Goal: Task Accomplishment & Management: Manage account settings

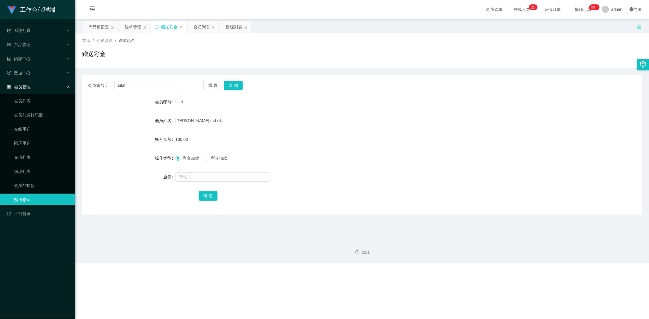
click at [134, 28] on div "注单管理" at bounding box center [133, 26] width 16 height 11
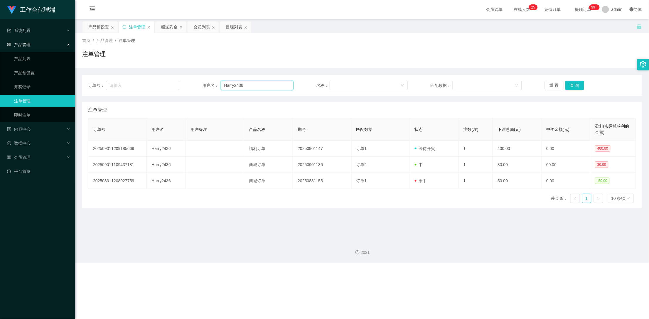
drag, startPoint x: 214, startPoint y: 80, endPoint x: 209, endPoint y: 80, distance: 5.0
click at [209, 81] on div "用户名： Harry2436" at bounding box center [247, 85] width 91 height 9
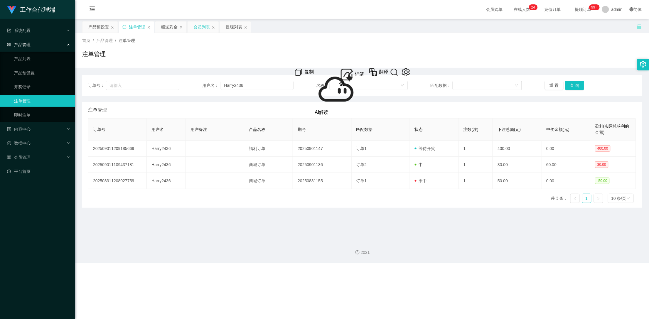
drag, startPoint x: 170, startPoint y: 28, endPoint x: 190, endPoint y: 26, distance: 20.4
click at [170, 28] on div "赠送彩金" at bounding box center [169, 26] width 16 height 11
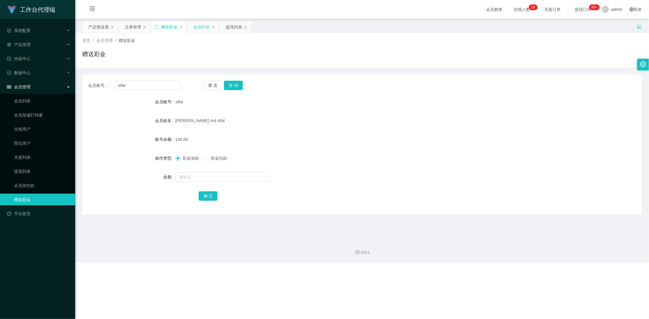
click at [195, 29] on div "会员列表" at bounding box center [201, 26] width 16 height 11
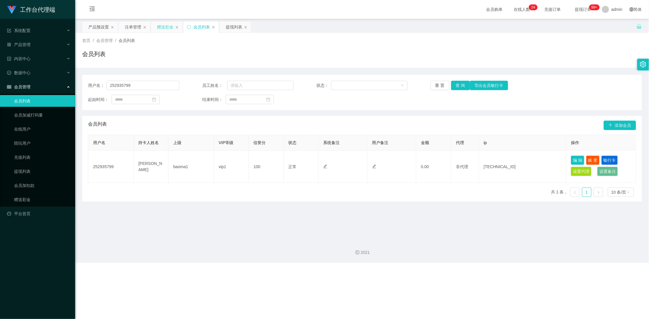
click at [166, 26] on div "赠送彩金" at bounding box center [165, 26] width 16 height 11
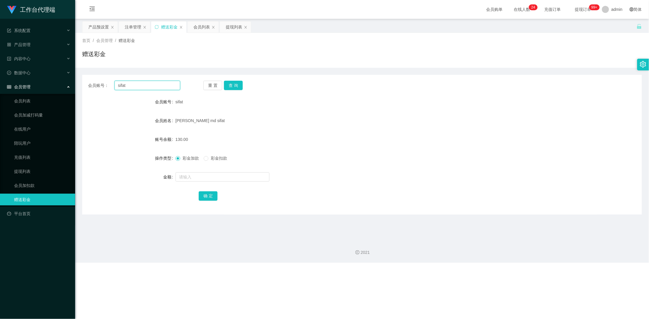
drag, startPoint x: 156, startPoint y: 87, endPoint x: 107, endPoint y: 89, distance: 49.7
click at [75, 87] on main "关闭左侧 关闭右侧 关闭其它 刷新页面 产品预设置 注单管理 赠送彩金 会员列表 提现列表 首页 / 会员管理 / 赠送彩金 / 赠送彩金 会员账号： sif…" at bounding box center [362, 127] width 574 height 217
paste input "Harry2436"
type input "Harry2436"
click at [235, 87] on button "查 询" at bounding box center [233, 85] width 19 height 9
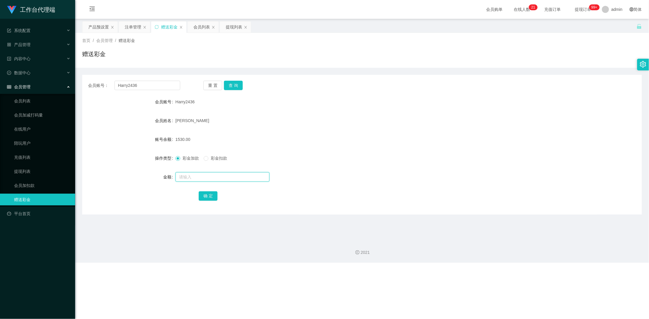
click at [195, 177] on input "text" at bounding box center [223, 176] width 94 height 9
type input "3000"
click at [207, 195] on button "确 定" at bounding box center [208, 195] width 19 height 9
drag, startPoint x: 102, startPoint y: 26, endPoint x: 98, endPoint y: 25, distance: 4.2
click at [101, 25] on div "产品预设置" at bounding box center [98, 26] width 21 height 11
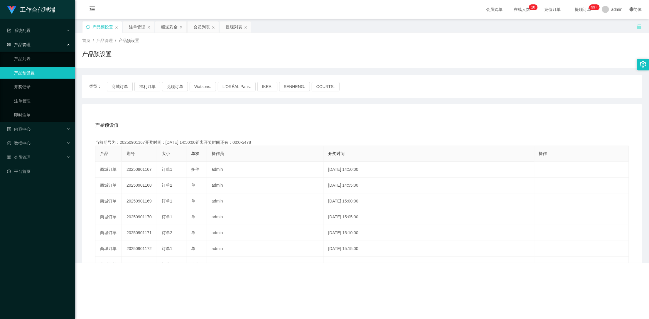
click at [87, 26] on icon "图标: sync" at bounding box center [88, 27] width 4 height 4
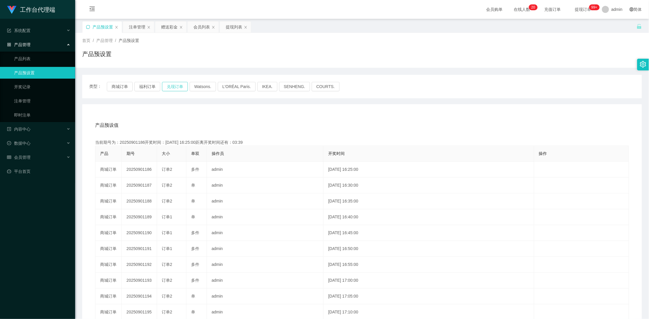
drag, startPoint x: 167, startPoint y: 84, endPoint x: 175, endPoint y: 87, distance: 8.5
click at [167, 85] on button "兑现订单" at bounding box center [175, 86] width 26 height 9
drag, startPoint x: 164, startPoint y: 26, endPoint x: 187, endPoint y: 50, distance: 33.9
click at [164, 26] on div "赠送彩金" at bounding box center [169, 26] width 16 height 11
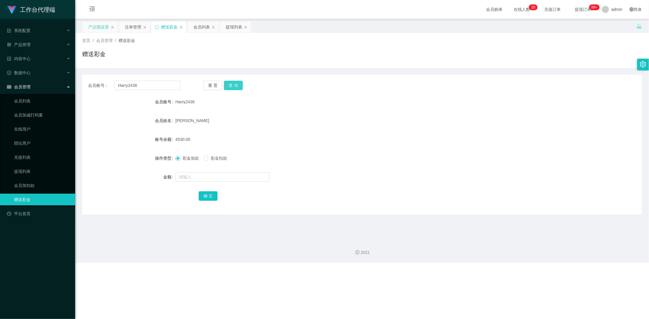
click at [236, 87] on button "查 询" at bounding box center [233, 85] width 19 height 9
drag, startPoint x: 146, startPoint y: 87, endPoint x: 115, endPoint y: 86, distance: 31.1
click at [115, 86] on input "Harry2436" at bounding box center [148, 85] width 66 height 9
drag, startPoint x: 237, startPoint y: 105, endPoint x: 228, endPoint y: 84, distance: 23.0
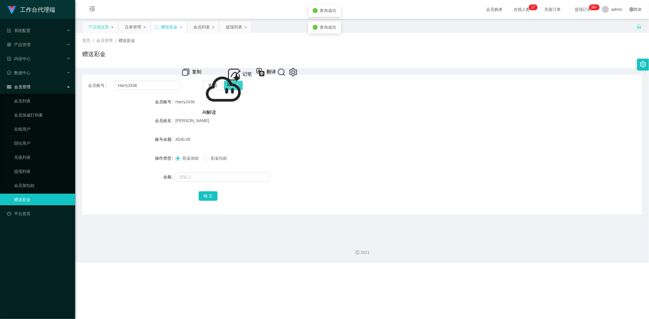
click at [236, 103] on div "Harry2436" at bounding box center [339, 102] width 326 height 12
click at [233, 85] on button "查 询" at bounding box center [233, 85] width 19 height 9
click at [233, 85] on button "查 询" at bounding box center [236, 85] width 25 height 9
click at [134, 26] on div "注单管理" at bounding box center [133, 26] width 16 height 11
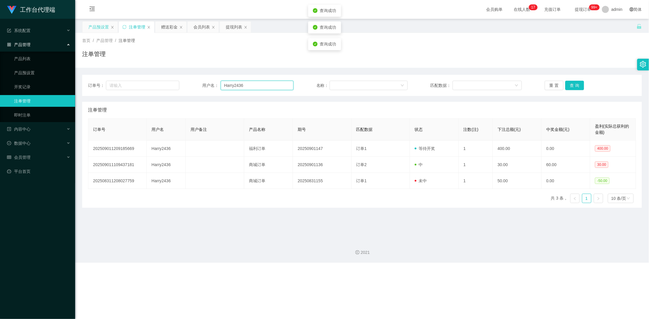
drag, startPoint x: 248, startPoint y: 85, endPoint x: 200, endPoint y: 84, distance: 47.9
click at [200, 84] on div "订单号： 用户名： Harry2436 名称： 匹配数据： 重 置 查 询" at bounding box center [362, 85] width 548 height 9
click at [572, 86] on button "查 询" at bounding box center [574, 85] width 19 height 9
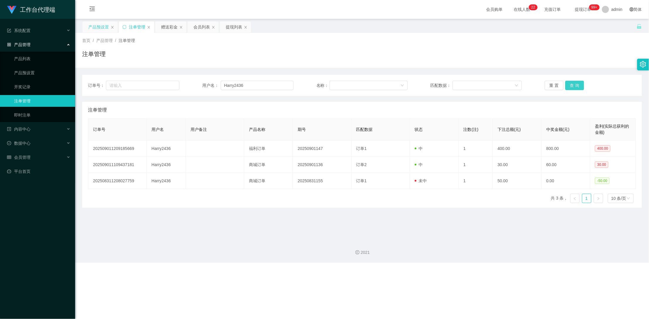
click at [572, 86] on button "查 询" at bounding box center [574, 85] width 19 height 9
click at [572, 86] on div "重 置 查 询" at bounding box center [590, 85] width 91 height 9
click at [168, 24] on div "赠送彩金" at bounding box center [169, 26] width 16 height 11
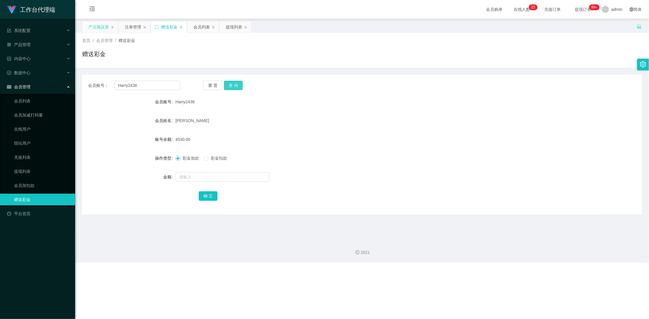
click at [235, 87] on button "查 询" at bounding box center [233, 85] width 19 height 9
click at [235, 87] on button "查 询" at bounding box center [236, 85] width 25 height 9
click at [235, 87] on div "重 置 查 询" at bounding box center [249, 85] width 92 height 9
click at [235, 87] on button "查 询" at bounding box center [233, 85] width 19 height 9
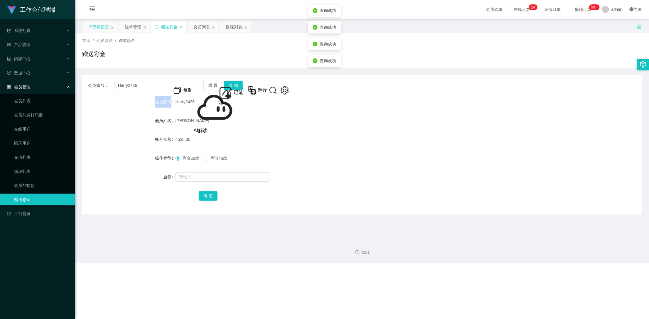
drag, startPoint x: 134, startPoint y: 28, endPoint x: 174, endPoint y: 34, distance: 40.7
click at [134, 28] on div "注单管理" at bounding box center [133, 26] width 16 height 11
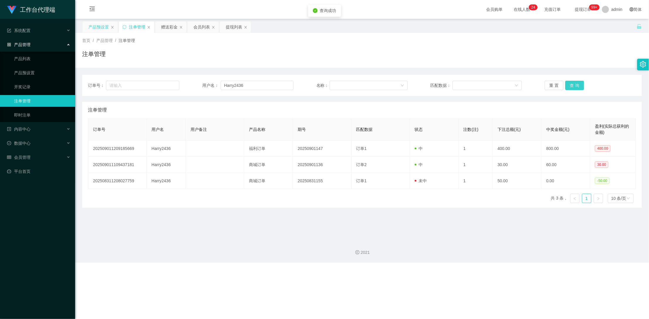
click at [570, 85] on button "查 询" at bounding box center [574, 85] width 19 height 9
click at [570, 85] on div "重 置 查 询" at bounding box center [590, 85] width 91 height 9
drag, startPoint x: 570, startPoint y: 85, endPoint x: 587, endPoint y: 42, distance: 45.8
click at [570, 85] on button "查 询" at bounding box center [574, 85] width 19 height 9
click at [167, 29] on div "赠送彩金" at bounding box center [169, 26] width 16 height 11
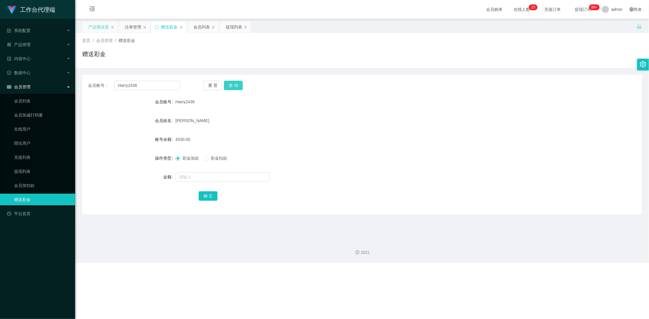
click at [233, 86] on button "查 询" at bounding box center [233, 85] width 19 height 9
click at [234, 87] on div "重 置 查 询" at bounding box center [249, 85] width 92 height 9
click at [234, 87] on button "查 询" at bounding box center [233, 85] width 19 height 9
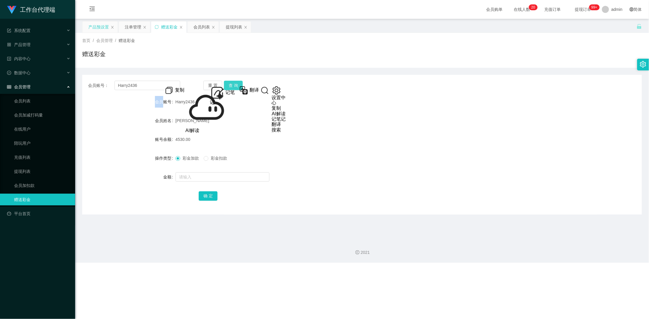
click at [279, 117] on div "AI解读" at bounding box center [279, 113] width 15 height 5
click at [262, 120] on div "[PERSON_NAME]" at bounding box center [339, 121] width 326 height 12
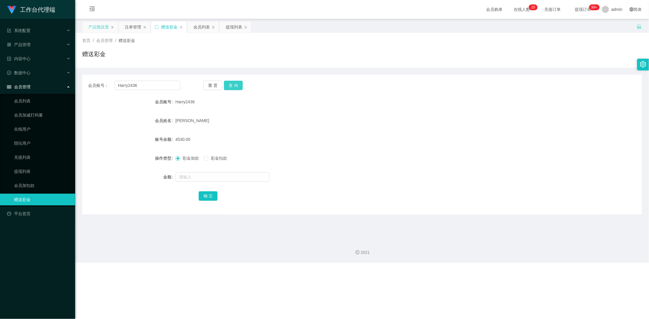
click at [235, 83] on button "查 询" at bounding box center [233, 85] width 19 height 9
click at [234, 82] on button "查 询" at bounding box center [233, 85] width 19 height 9
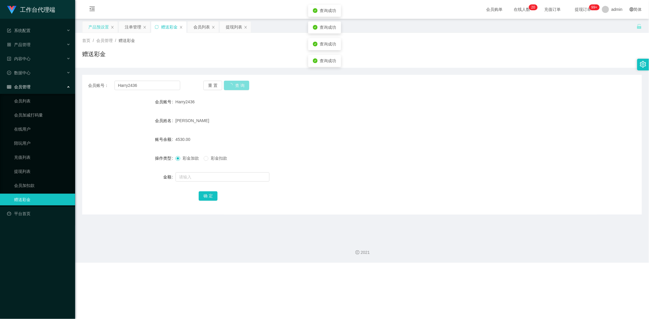
click at [234, 82] on button "查 询" at bounding box center [236, 85] width 25 height 9
click at [234, 85] on button "查 询" at bounding box center [233, 85] width 19 height 9
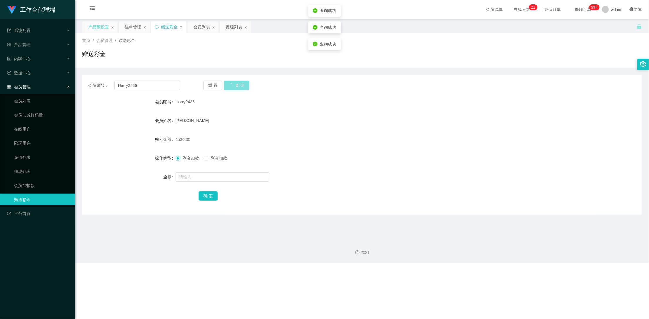
click at [234, 85] on button "查 询" at bounding box center [236, 85] width 25 height 9
click at [236, 87] on button "查 询" at bounding box center [233, 85] width 19 height 9
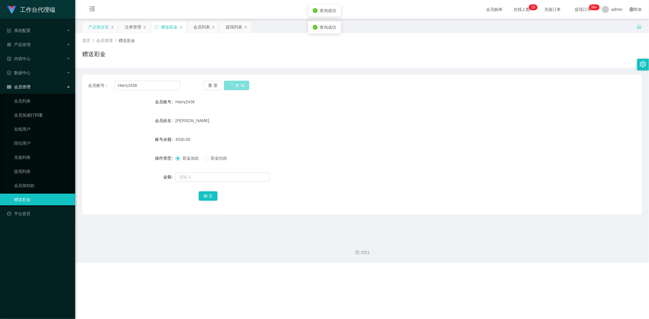
click at [236, 85] on button "查 询" at bounding box center [236, 85] width 25 height 9
click at [233, 83] on button "查 询" at bounding box center [233, 85] width 19 height 9
click at [233, 83] on div "重 置 查 询" at bounding box center [249, 85] width 92 height 9
click at [233, 83] on button "查 询" at bounding box center [233, 85] width 19 height 9
drag, startPoint x: 233, startPoint y: 83, endPoint x: 281, endPoint y: 69, distance: 49.9
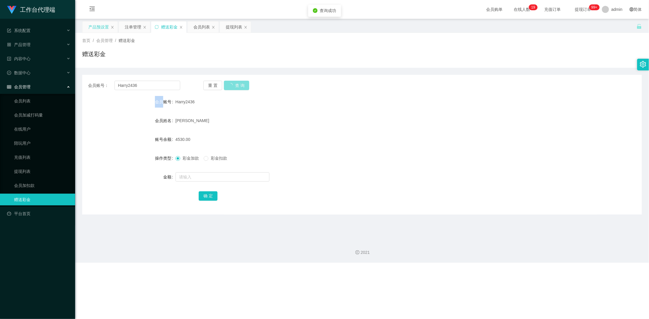
click at [234, 83] on button "查 询" at bounding box center [236, 85] width 25 height 9
click at [228, 123] on div "[PERSON_NAME]" at bounding box center [339, 121] width 326 height 12
click at [235, 83] on button "查 询" at bounding box center [233, 85] width 19 height 9
click at [235, 81] on button "查 询" at bounding box center [233, 85] width 19 height 9
click at [234, 81] on div "重 置 查 询" at bounding box center [249, 85] width 92 height 9
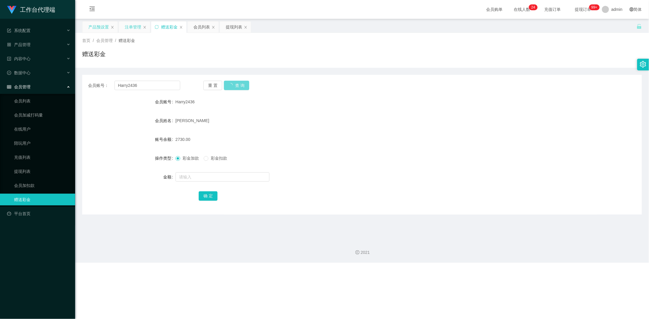
click at [137, 26] on div "注单管理" at bounding box center [133, 26] width 16 height 11
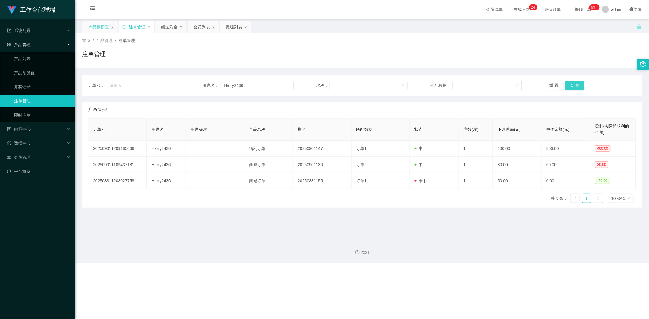
click at [572, 87] on button "查 询" at bounding box center [574, 85] width 19 height 9
click at [574, 86] on div "重 置 查 询" at bounding box center [590, 85] width 91 height 9
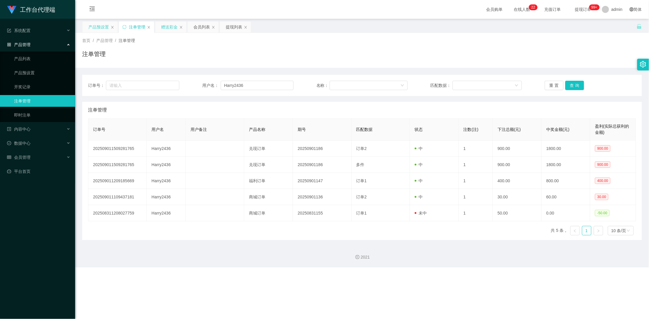
click at [168, 29] on div "赠送彩金" at bounding box center [169, 26] width 16 height 11
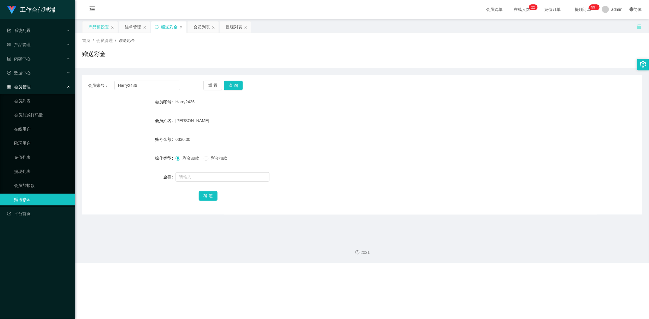
drag, startPoint x: 207, startPoint y: 161, endPoint x: 220, endPoint y: 171, distance: 17.0
click at [207, 161] on label "彩金扣款" at bounding box center [217, 158] width 26 height 6
click at [213, 176] on input "text" at bounding box center [223, 176] width 94 height 9
drag, startPoint x: 139, startPoint y: 84, endPoint x: 108, endPoint y: 85, distance: 31.1
click at [108, 85] on div "会员账号： Harry2436" at bounding box center [134, 85] width 92 height 9
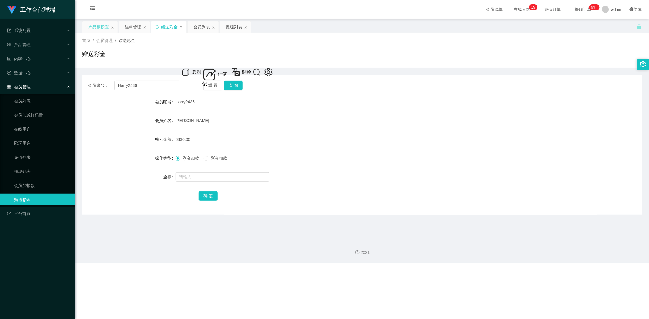
click at [209, 158] on span "彩金扣款" at bounding box center [218, 158] width 21 height 5
click at [197, 179] on input "text" at bounding box center [223, 176] width 94 height 9
type input "1000"
drag, startPoint x: 202, startPoint y: 174, endPoint x: 156, endPoint y: 175, distance: 46.7
click at [156, 175] on div "金额 1000" at bounding box center [362, 177] width 560 height 12
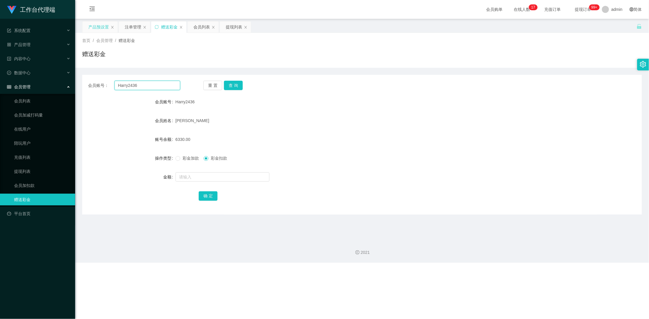
drag, startPoint x: 145, startPoint y: 84, endPoint x: 112, endPoint y: 86, distance: 32.9
click at [112, 86] on div "会员账号： Harry2436" at bounding box center [134, 85] width 92 height 9
drag, startPoint x: 199, startPoint y: 28, endPoint x: 203, endPoint y: 31, distance: 5.1
click at [199, 28] on div "会员列表" at bounding box center [201, 26] width 16 height 11
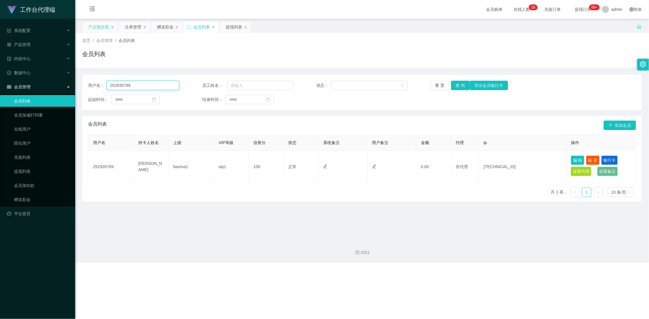
drag, startPoint x: 134, startPoint y: 87, endPoint x: 88, endPoint y: 85, distance: 46.1
click at [88, 85] on div "用户名： 252935799" at bounding box center [133, 85] width 91 height 9
paste input "这是工作台给的最终回复，你们的问题很严重，连我也被罚"
type input "这"
drag, startPoint x: 163, startPoint y: 27, endPoint x: 161, endPoint y: 42, distance: 15.1
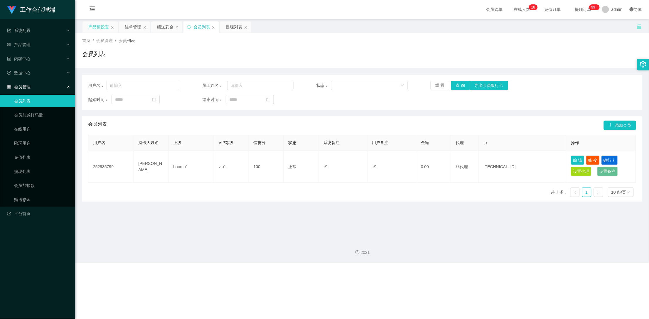
click at [163, 28] on div "赠送彩金" at bounding box center [165, 26] width 16 height 11
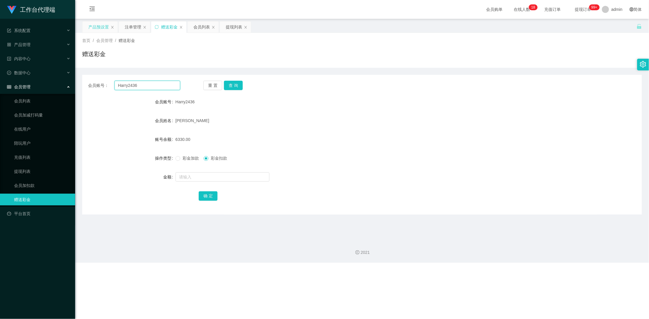
drag, startPoint x: 139, startPoint y: 86, endPoint x: 102, endPoint y: 85, distance: 37.0
click at [102, 85] on div "会员账号： Harry2436" at bounding box center [134, 85] width 92 height 9
drag, startPoint x: 201, startPoint y: 27, endPoint x: 200, endPoint y: 36, distance: 8.8
click at [201, 28] on div "会员列表" at bounding box center [201, 26] width 16 height 11
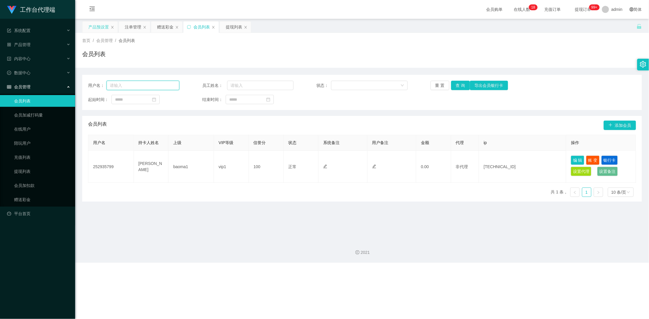
click at [136, 85] on input "text" at bounding box center [143, 85] width 73 height 9
paste input "Harry2436"
type input "Harry2436"
click at [461, 86] on button "查 询" at bounding box center [460, 85] width 19 height 9
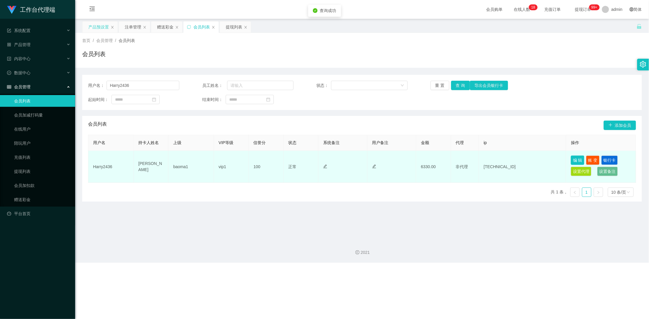
click at [572, 159] on button "编 辑" at bounding box center [578, 160] width 14 height 9
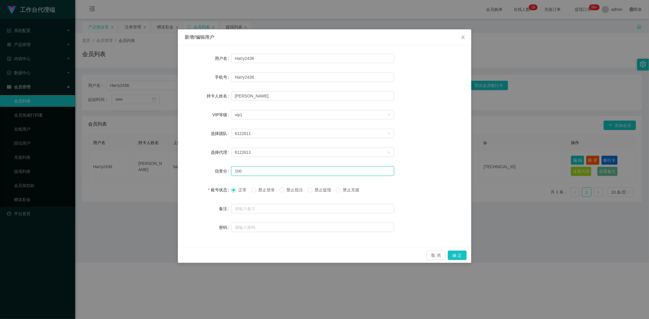
drag, startPoint x: 250, startPoint y: 171, endPoint x: 217, endPoint y: 169, distance: 32.6
click at [217, 169] on div "信誉分 100" at bounding box center [325, 171] width 280 height 12
type input "80"
click at [456, 255] on button "确 定" at bounding box center [457, 255] width 19 height 9
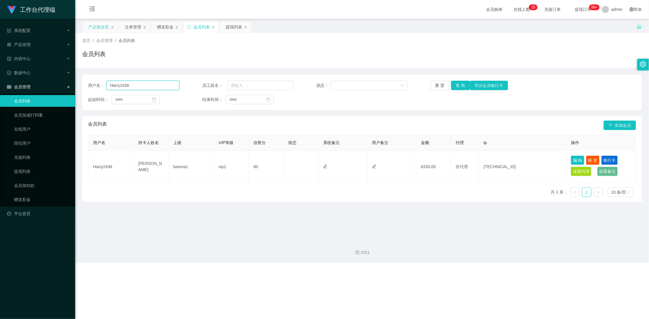
drag, startPoint x: 135, startPoint y: 87, endPoint x: 101, endPoint y: 86, distance: 33.8
click at [101, 86] on div "用户名： Harry2436" at bounding box center [133, 85] width 91 height 9
